Goal: Transaction & Acquisition: Purchase product/service

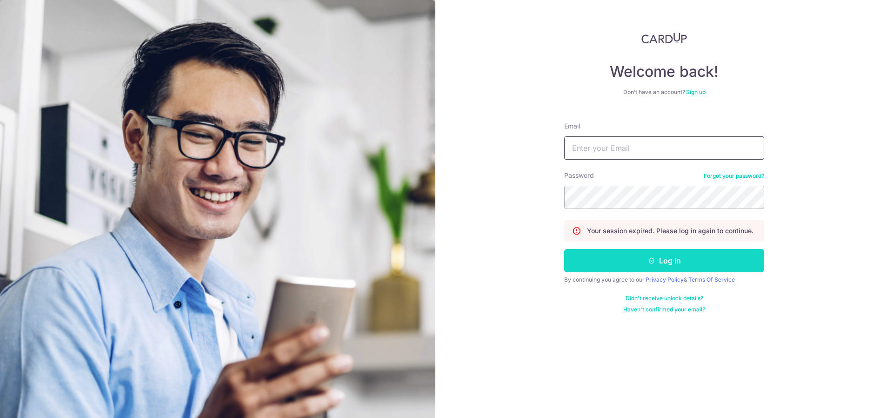
type input "[EMAIL_ADDRESS][DOMAIN_NAME]"
click at [682, 260] on button "Log in" at bounding box center [664, 260] width 200 height 23
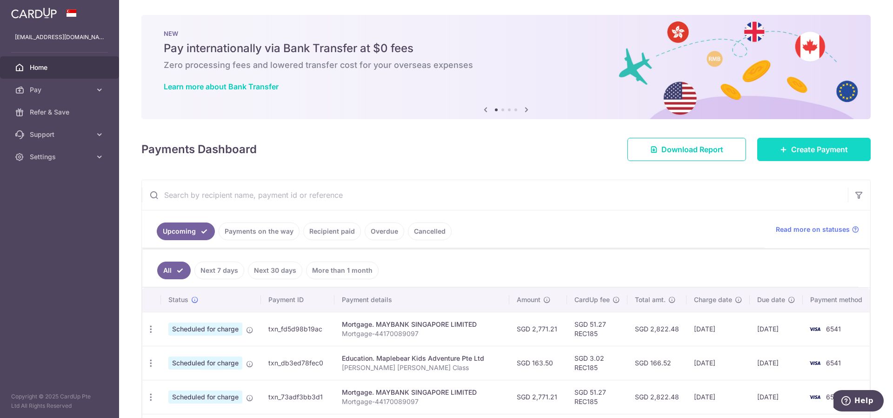
click at [804, 150] on span "Create Payment" at bounding box center [819, 149] width 57 height 11
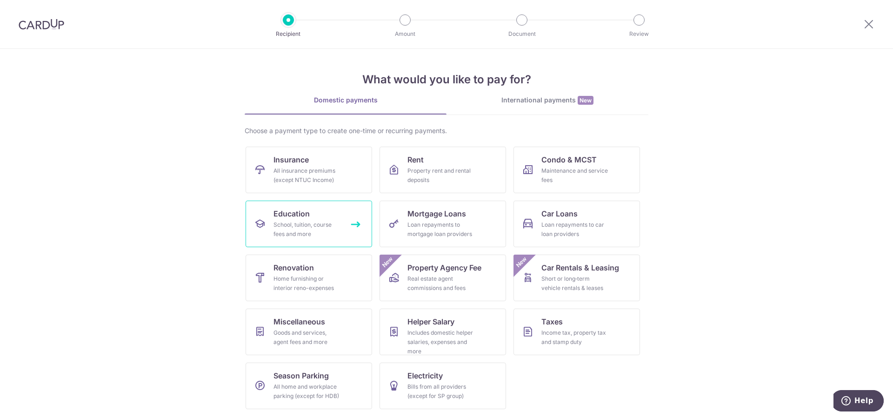
click at [314, 209] on link "Education School, tuition, course fees and more" at bounding box center [309, 223] width 127 height 47
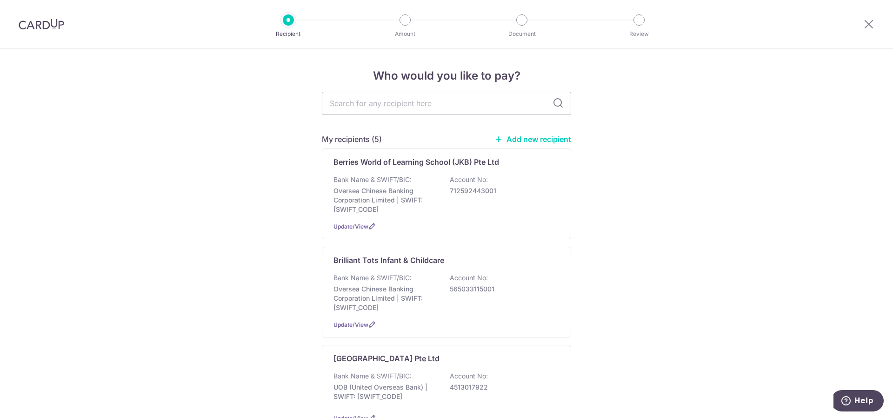
click at [527, 138] on link "Add new recipient" at bounding box center [532, 138] width 77 height 9
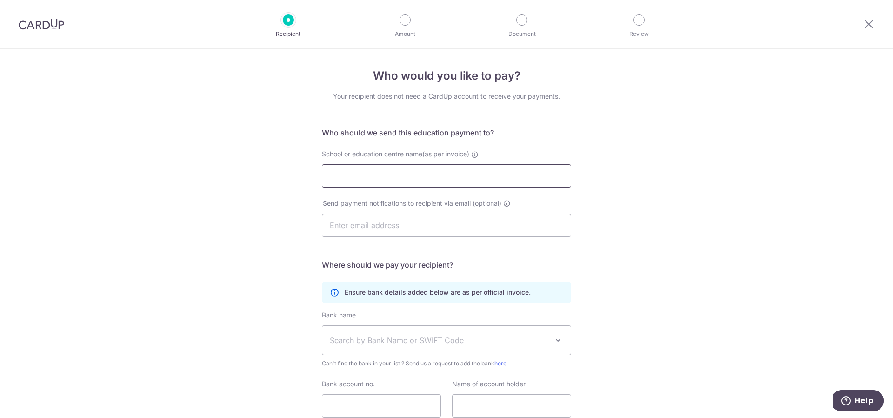
click at [433, 168] on input "School or education centre name(as per invoice)" at bounding box center [446, 175] width 249 height 23
type input "PLAYFACTO @ TELOK KURAU PTE LTD"
click at [435, 226] on input "text" at bounding box center [446, 225] width 249 height 23
type input "telok_kurau@playfactoschool.com.sg"
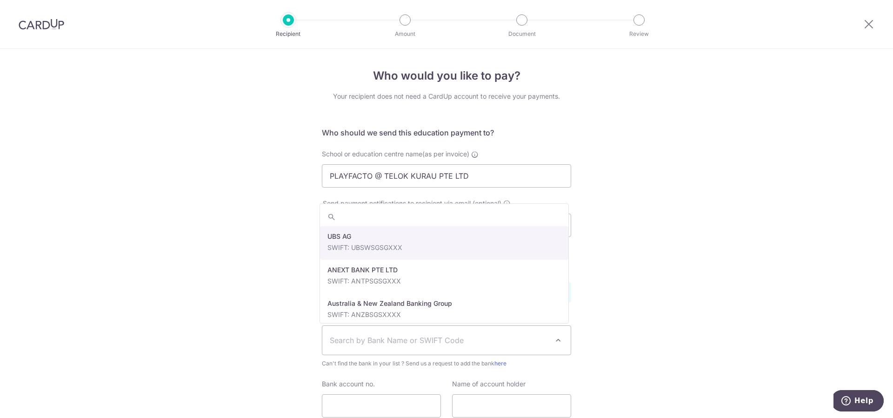
click at [365, 341] on span "Search by Bank Name or SWIFT Code" at bounding box center [439, 339] width 219 height 11
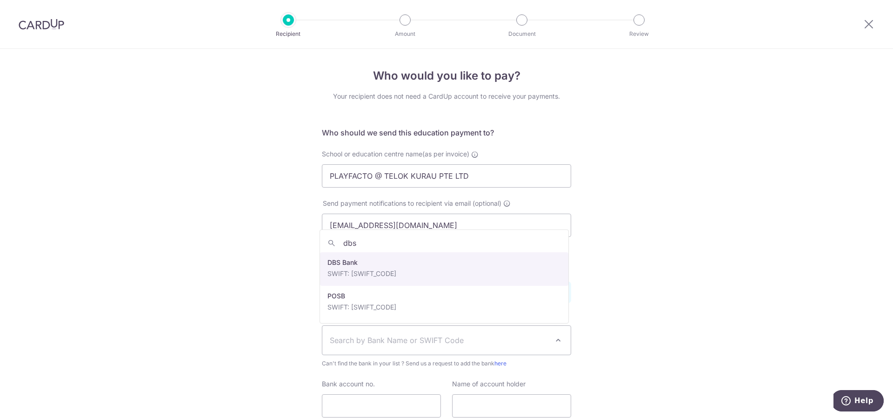
type input "dbs"
select select "6"
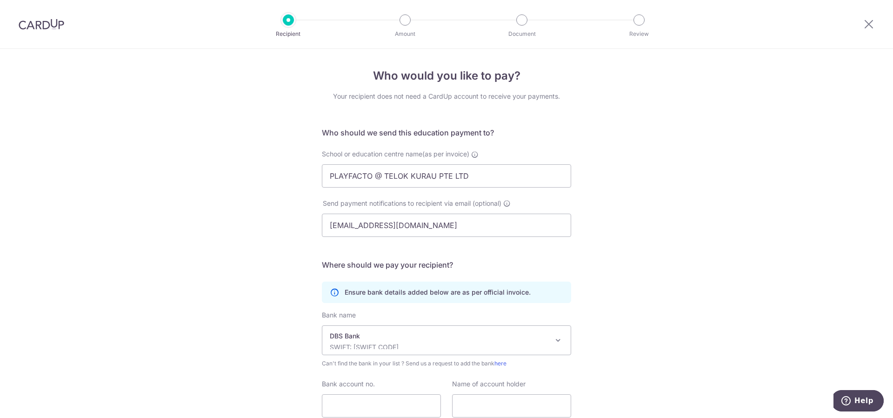
click at [234, 307] on div "Who would you like to pay? Your recipient does not need a CardUp account to rec…" at bounding box center [446, 270] width 893 height 443
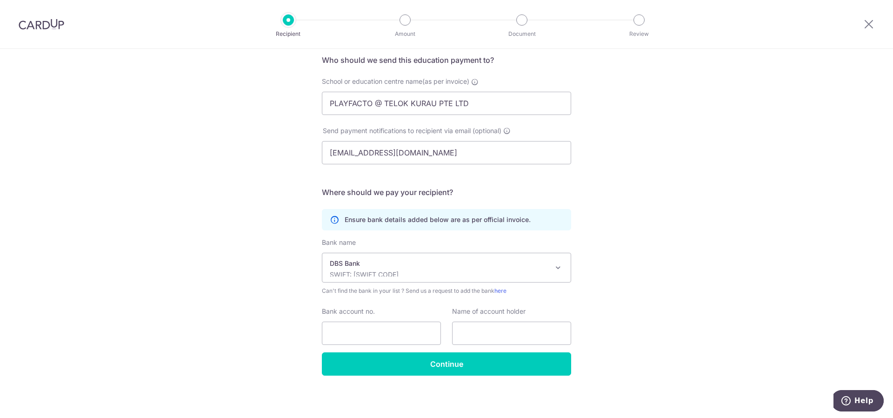
scroll to position [74, 0]
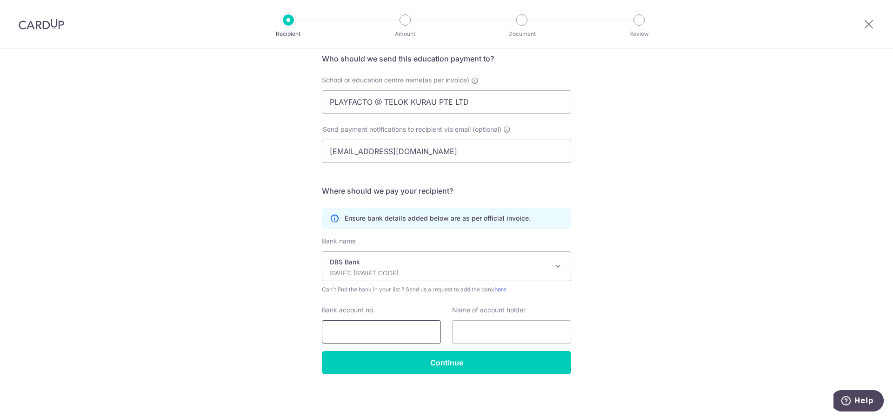
click at [350, 331] on input "Bank account no." at bounding box center [381, 331] width 119 height 23
type input "0720399145"
click at [498, 327] on input "text" at bounding box center [511, 331] width 119 height 23
drag, startPoint x: 468, startPoint y: 100, endPoint x: 200, endPoint y: 123, distance: 269.4
click at [200, 123] on div "Who would you like to pay? Your recipient does not need a CardUp account to rec…" at bounding box center [446, 196] width 893 height 443
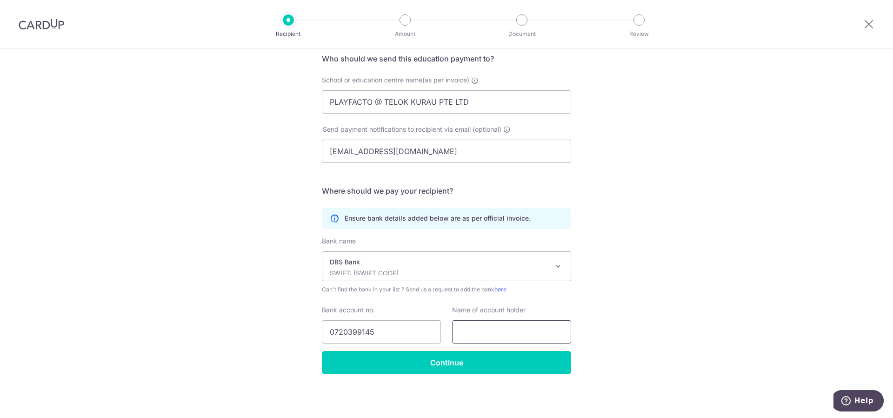
click at [499, 331] on input "text" at bounding box center [511, 331] width 119 height 23
paste input "PLAYFACTO @ TELOK KURAU PTE LTD"
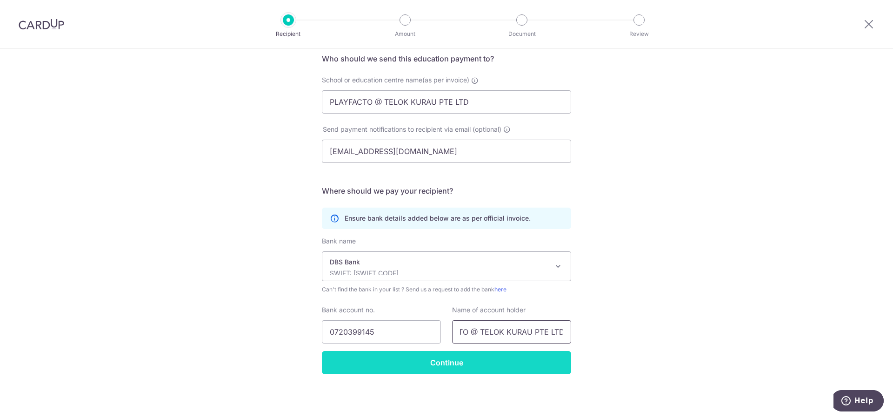
type input "PLAYFACTO @ TELOK KURAU PTE LTD"
click at [428, 362] on input "Continue" at bounding box center [446, 362] width 249 height 23
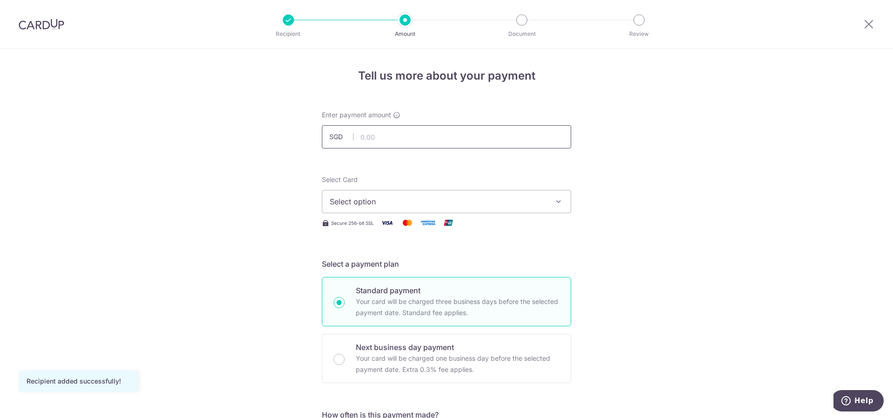
click at [406, 137] on input "text" at bounding box center [446, 136] width 249 height 23
type input "1,530.00"
click at [352, 199] on span "Select option" at bounding box center [438, 201] width 217 height 11
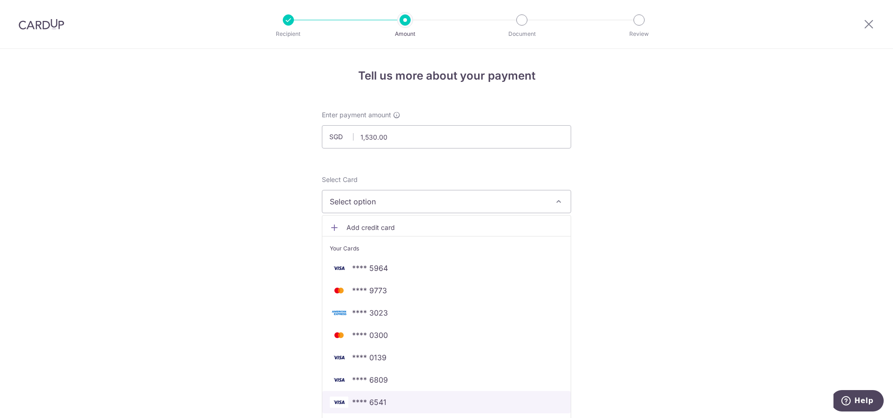
click at [372, 406] on span "**** 6541" at bounding box center [369, 401] width 34 height 11
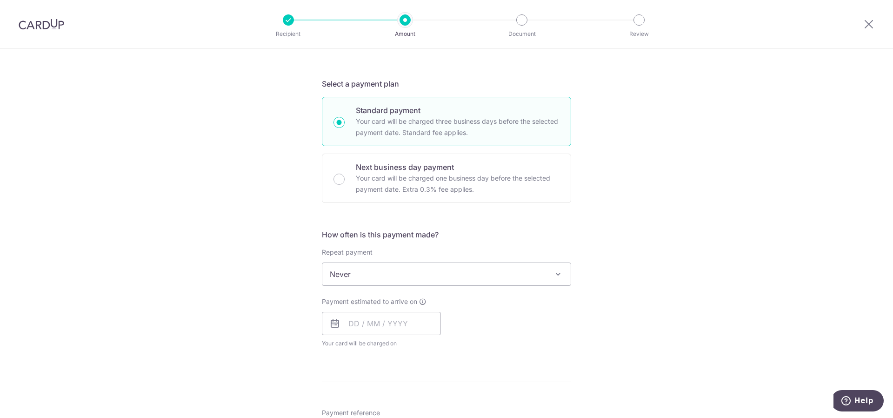
scroll to position [186, 0]
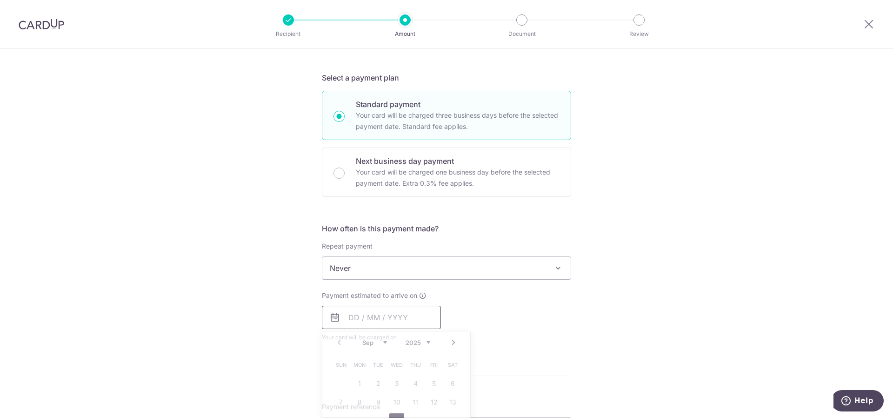
click at [353, 316] on input "text" at bounding box center [381, 317] width 119 height 23
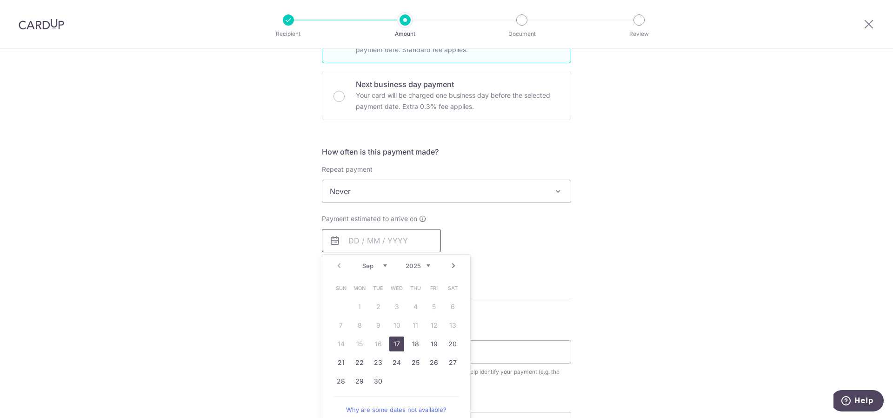
scroll to position [279, 0]
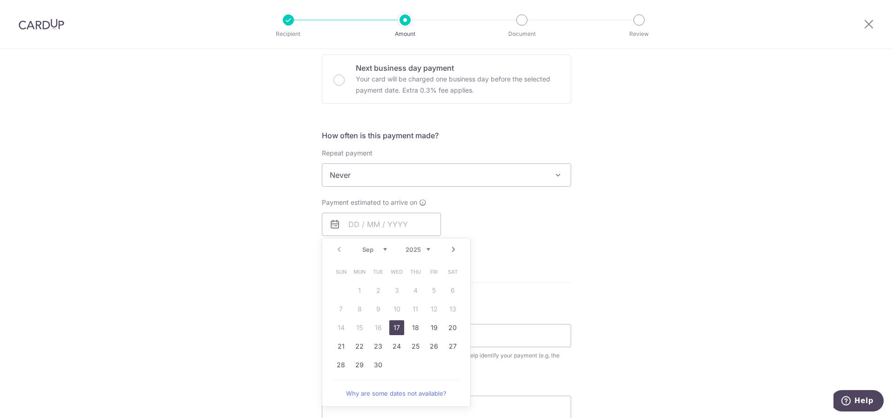
click at [394, 329] on link "17" at bounding box center [396, 327] width 15 height 15
type input "17/09/2025"
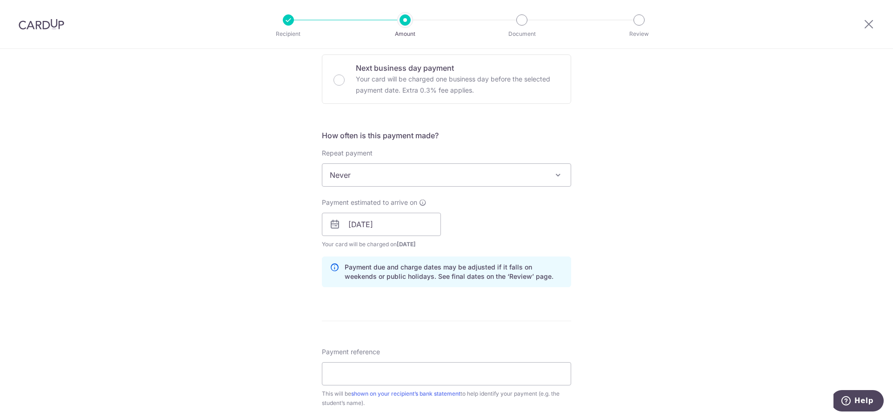
click at [243, 307] on div "Tell us more about your payment Enter payment amount SGD 1,530.00 1530.00 Recip…" at bounding box center [446, 210] width 893 height 880
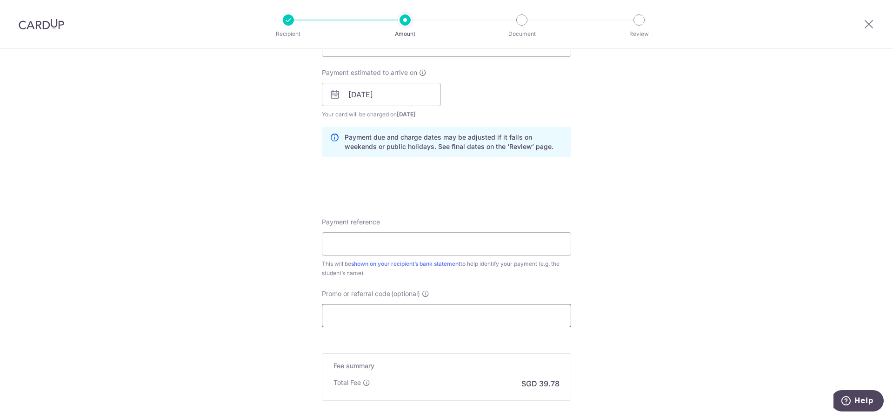
scroll to position [419, 0]
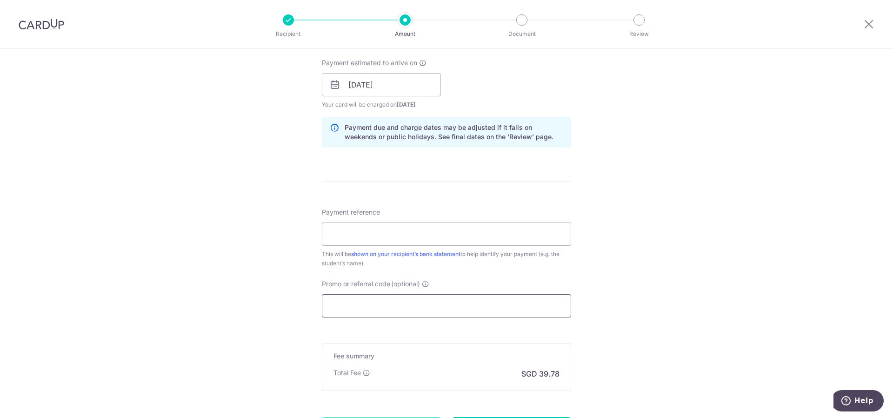
click at [338, 305] on input "Promo or referral code (optional)" at bounding box center [446, 305] width 249 height 23
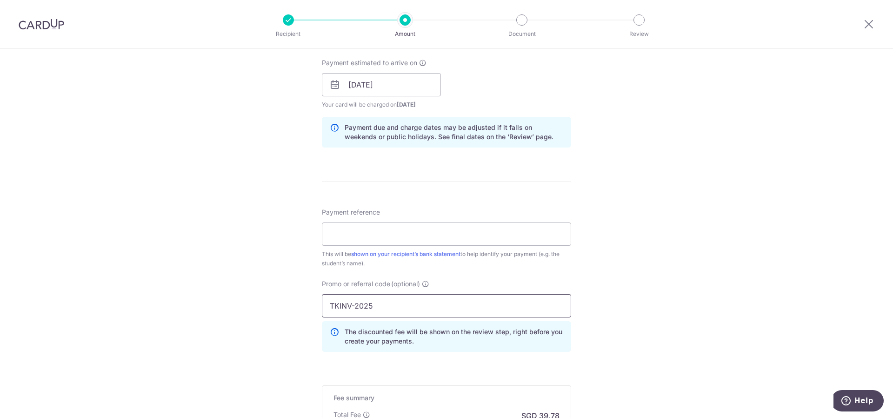
type input "TKINV-2025"
click at [650, 231] on div "Tell us more about your payment Enter payment amount SGD 1,530.00 1530.00 Recip…" at bounding box center [446, 91] width 893 height 922
